Goal: Find specific page/section: Find specific page/section

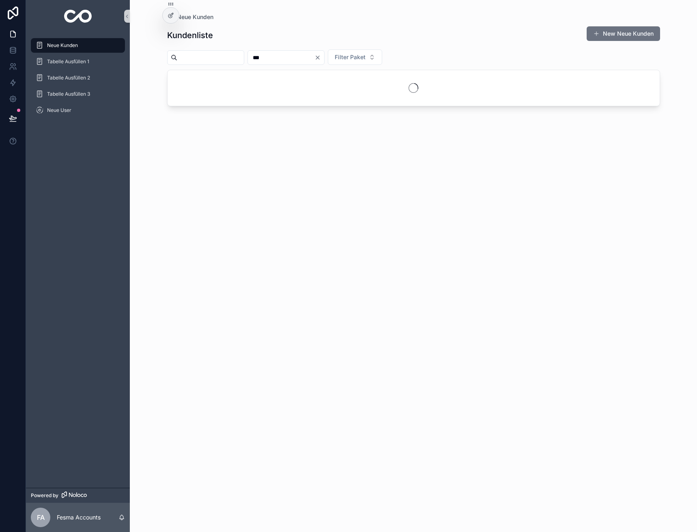
click at [292, 58] on input "***" at bounding box center [281, 57] width 66 height 11
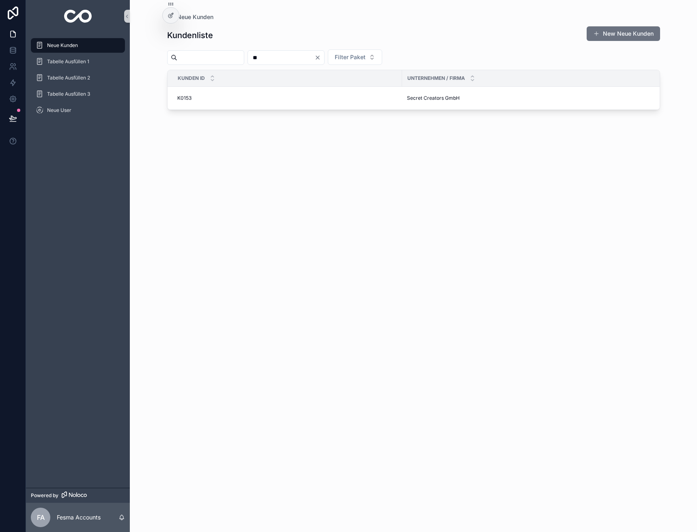
type input "**"
click at [422, 126] on span "10XCRM" at bounding box center [417, 125] width 20 height 6
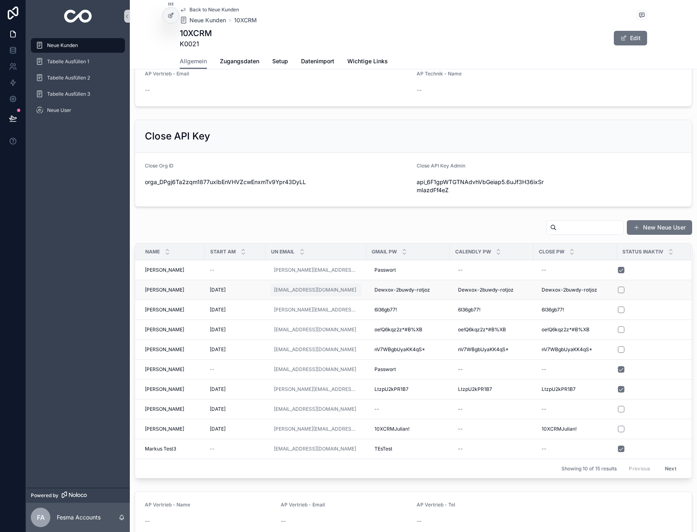
scroll to position [284, 0]
